Goal: Find specific page/section: Find specific page/section

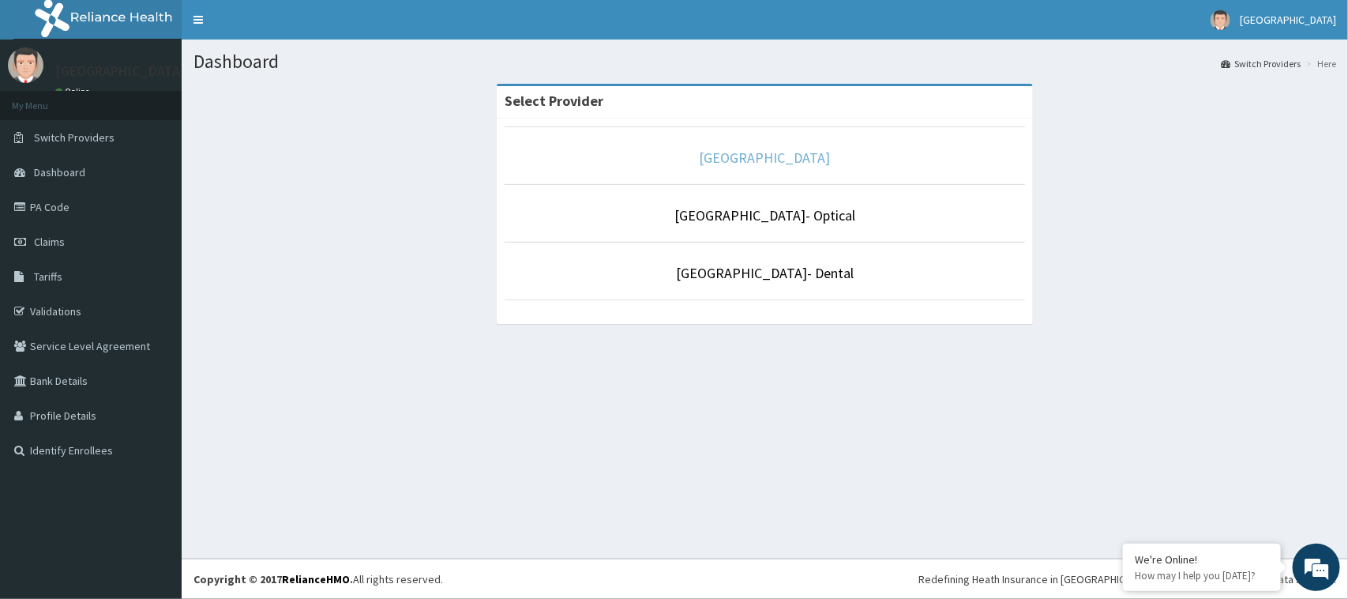
click at [748, 160] on link "[GEOGRAPHIC_DATA]" at bounding box center [765, 157] width 131 height 18
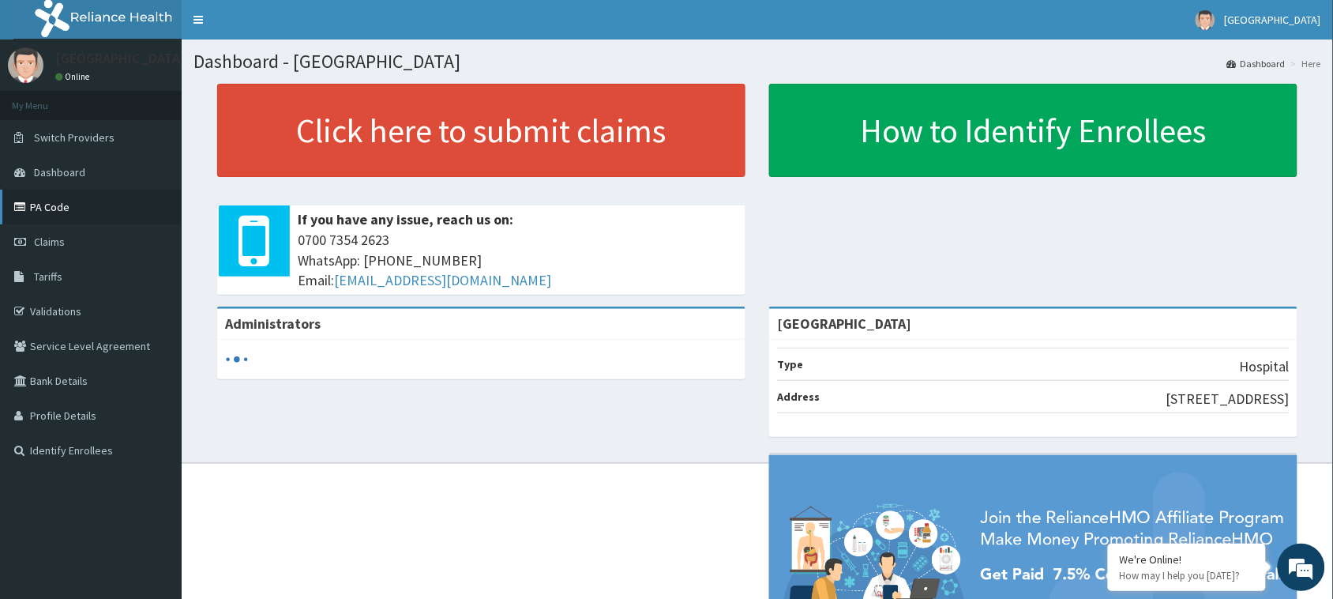
click at [48, 211] on link "PA Code" at bounding box center [91, 207] width 182 height 35
